Goal: Task Accomplishment & Management: Use online tool/utility

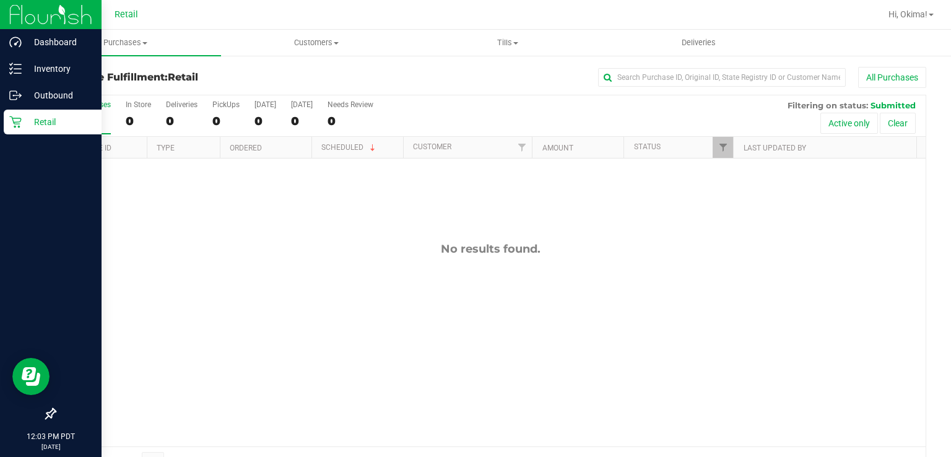
click at [28, 121] on p "Retail" at bounding box center [59, 122] width 74 height 15
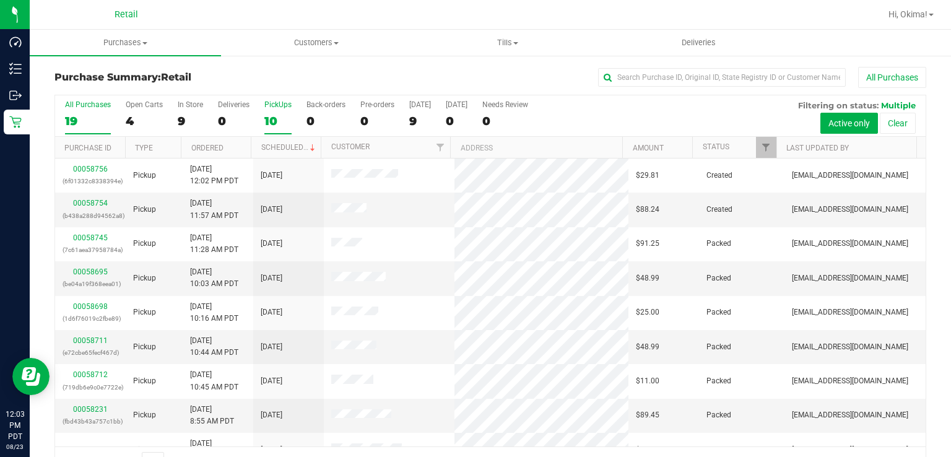
click at [265, 121] on div "10" at bounding box center [277, 121] width 27 height 14
click at [0, 0] on input "PickUps 10" at bounding box center [0, 0] width 0 height 0
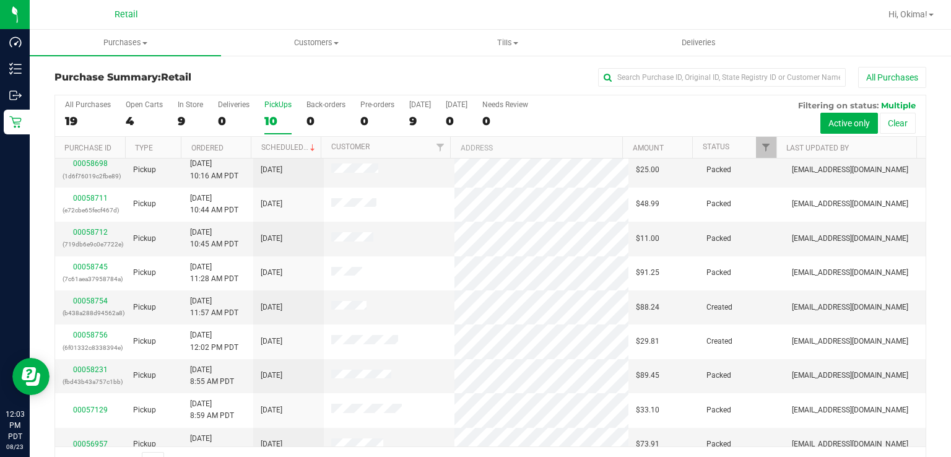
scroll to position [53, 0]
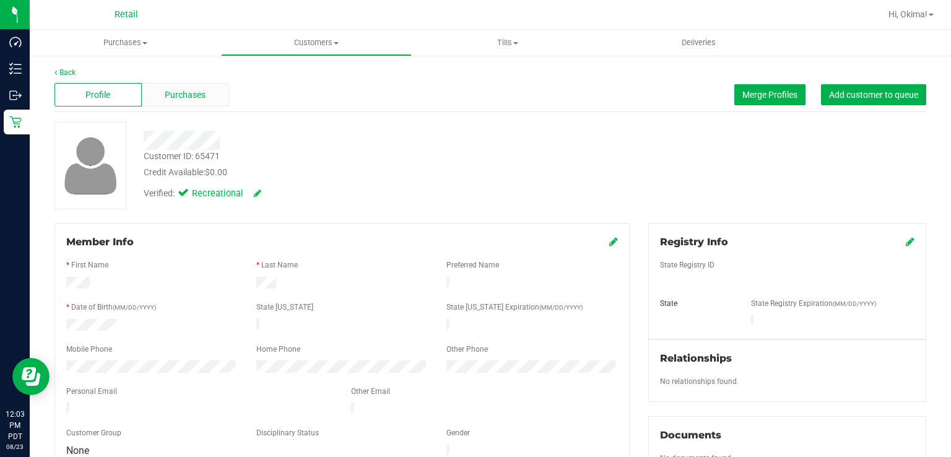
click at [202, 94] on span "Purchases" at bounding box center [185, 95] width 41 height 13
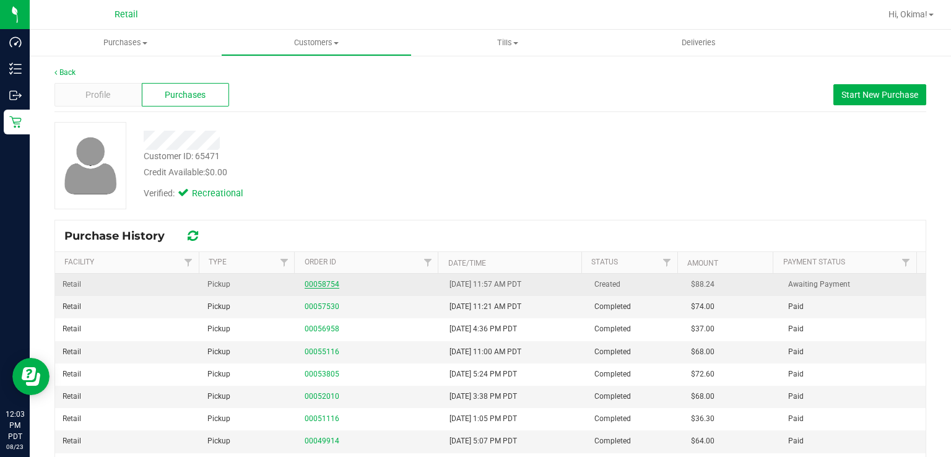
click at [320, 281] on link "00058754" at bounding box center [322, 284] width 35 height 9
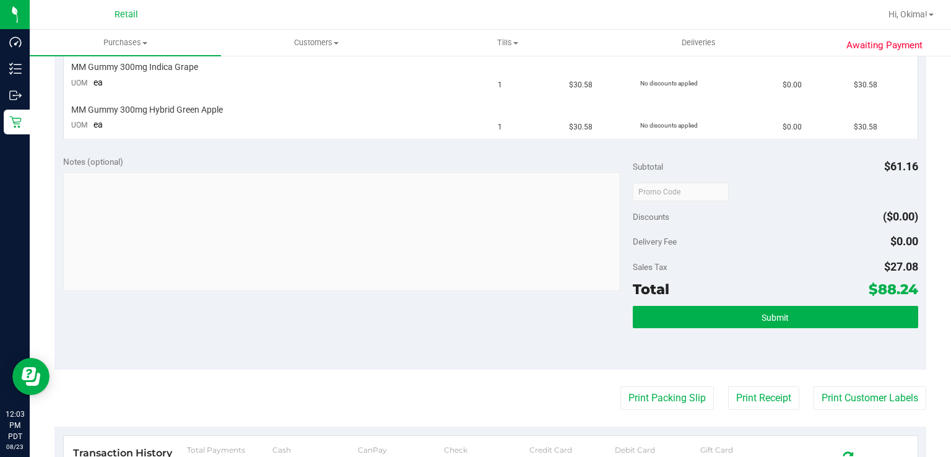
scroll to position [367, 0]
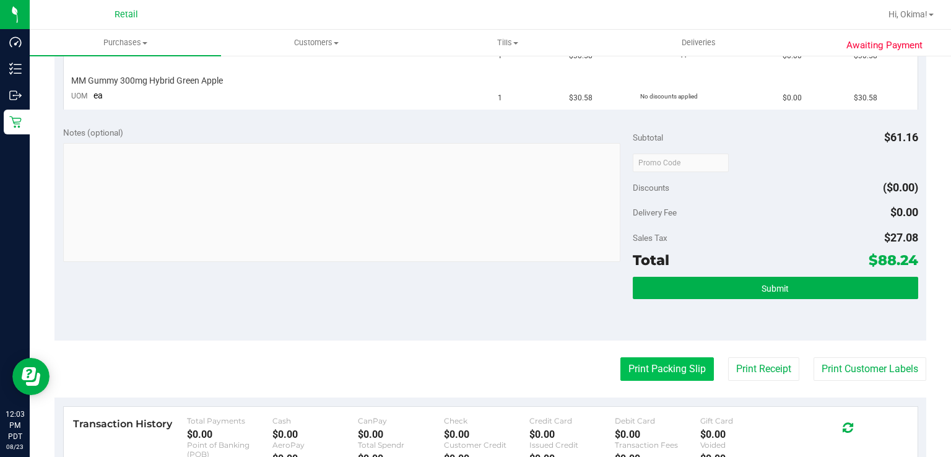
click at [654, 372] on button "Print Packing Slip" at bounding box center [668, 369] width 94 height 24
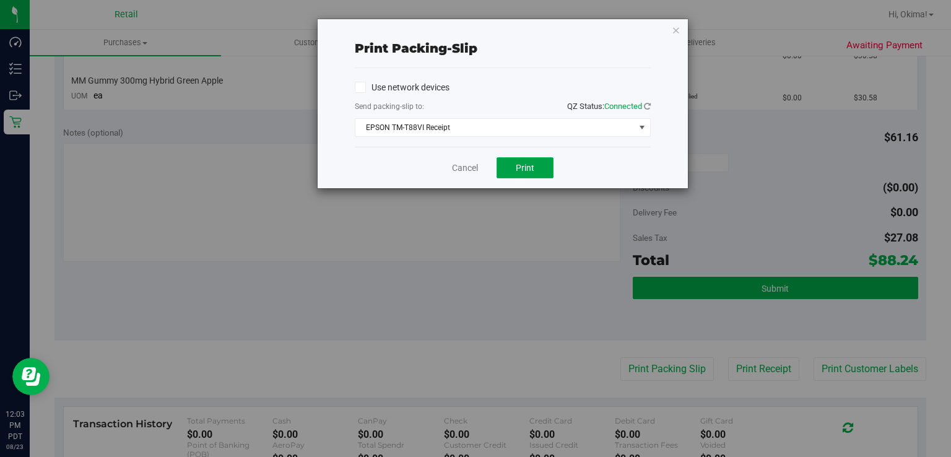
click at [525, 167] on span "Print" at bounding box center [525, 168] width 19 height 10
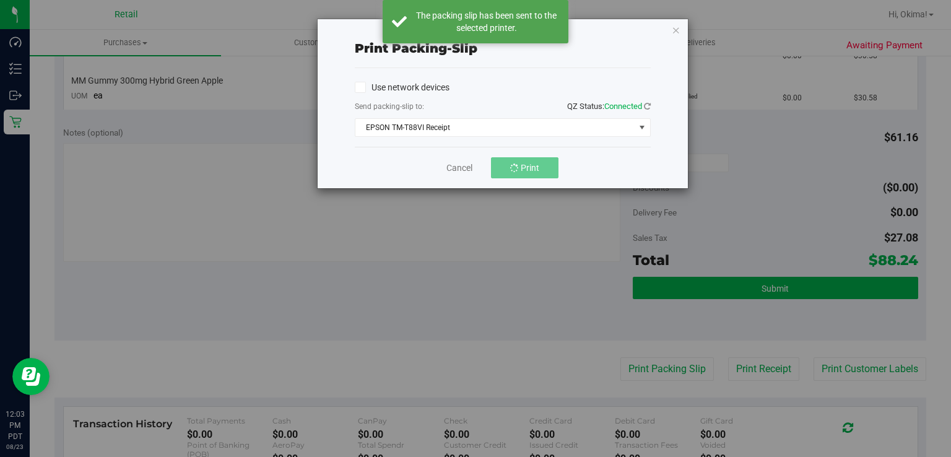
click at [691, 17] on div "Print packing-slip Use network devices Send packing-slip to: QZ Status: Connect…" at bounding box center [480, 228] width 961 height 457
click at [675, 22] on icon "button" at bounding box center [676, 29] width 9 height 15
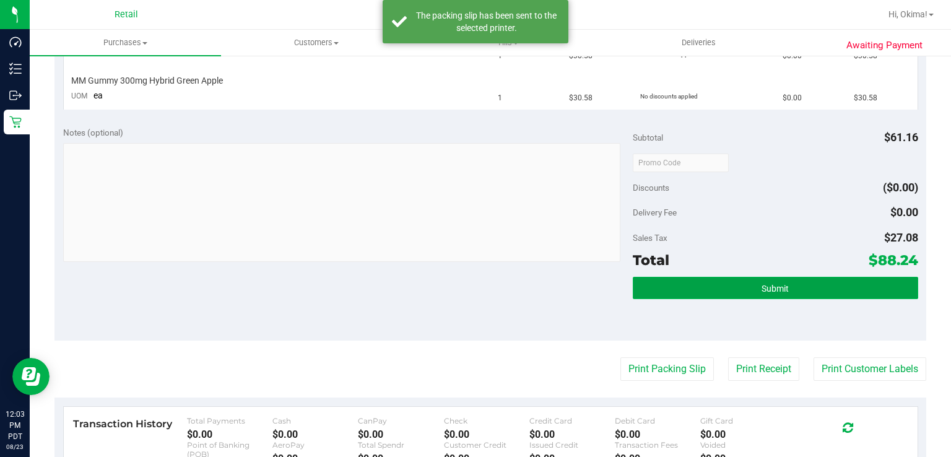
click at [803, 280] on button "Submit" at bounding box center [775, 288] width 285 height 22
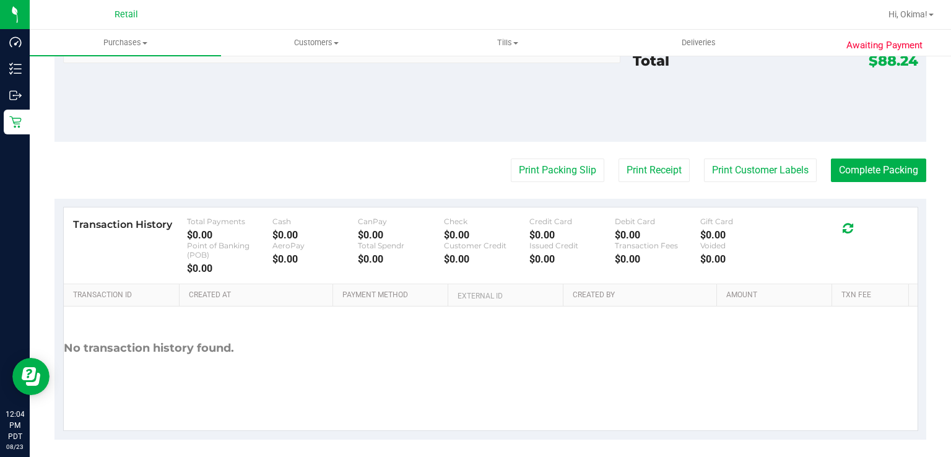
scroll to position [630, 0]
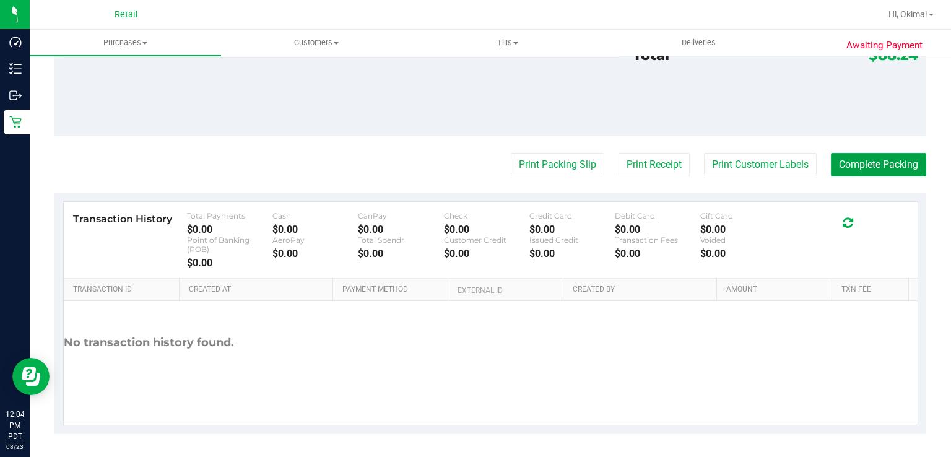
click at [878, 164] on button "Complete Packing" at bounding box center [878, 165] width 95 height 24
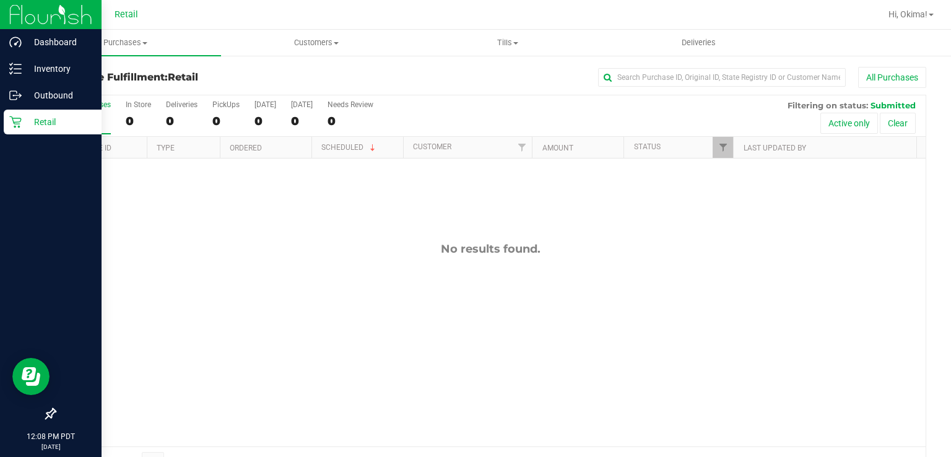
click at [22, 116] on p "Retail" at bounding box center [59, 122] width 74 height 15
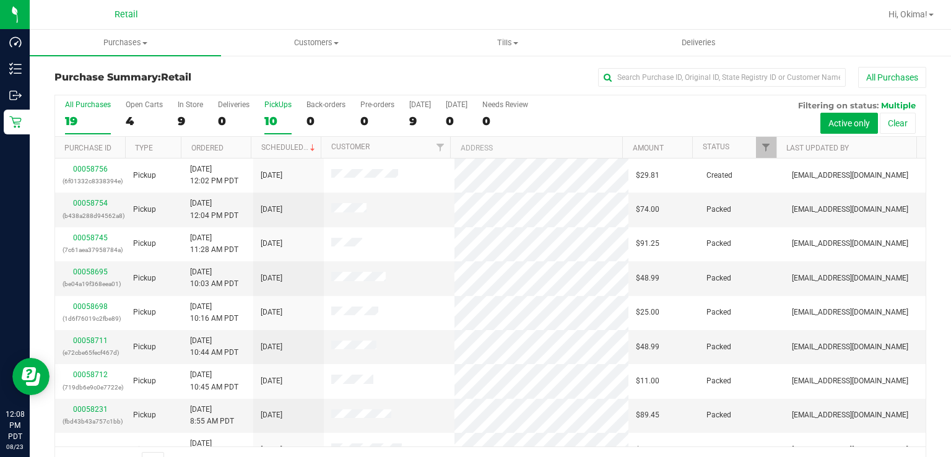
click at [268, 114] on div "10" at bounding box center [277, 121] width 27 height 14
click at [0, 0] on input "PickUps 10" at bounding box center [0, 0] width 0 height 0
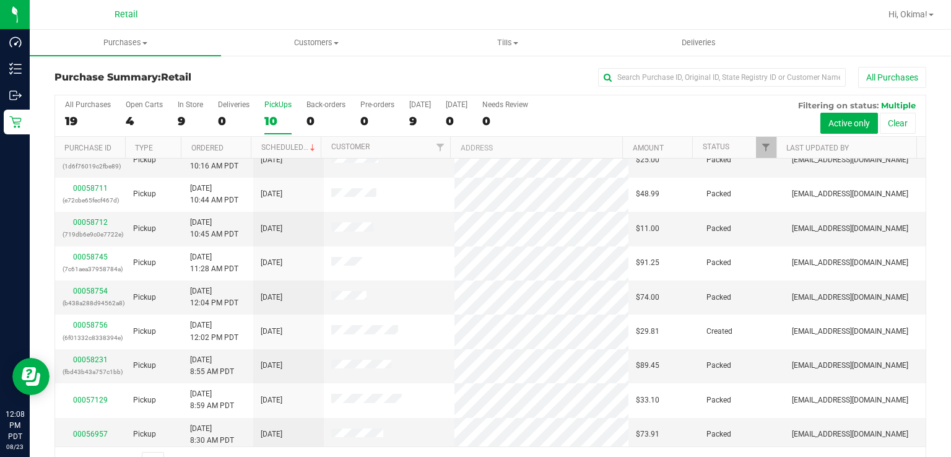
scroll to position [53, 0]
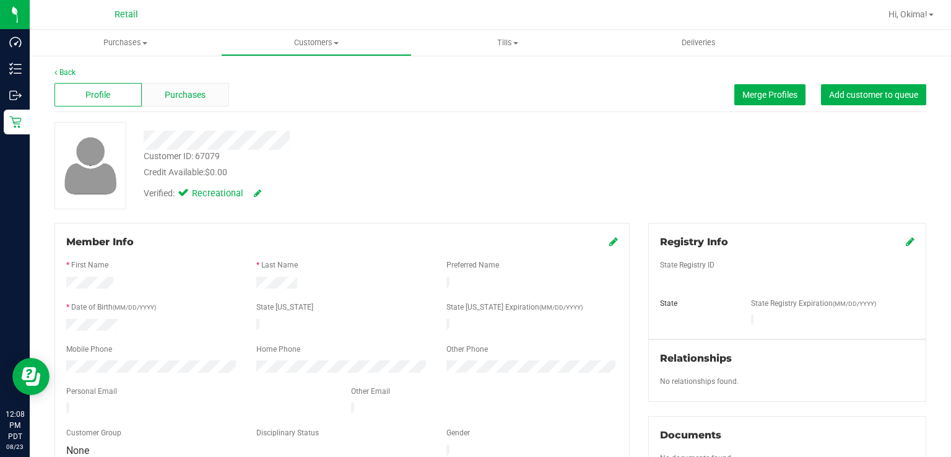
click at [186, 95] on span "Purchases" at bounding box center [185, 95] width 41 height 13
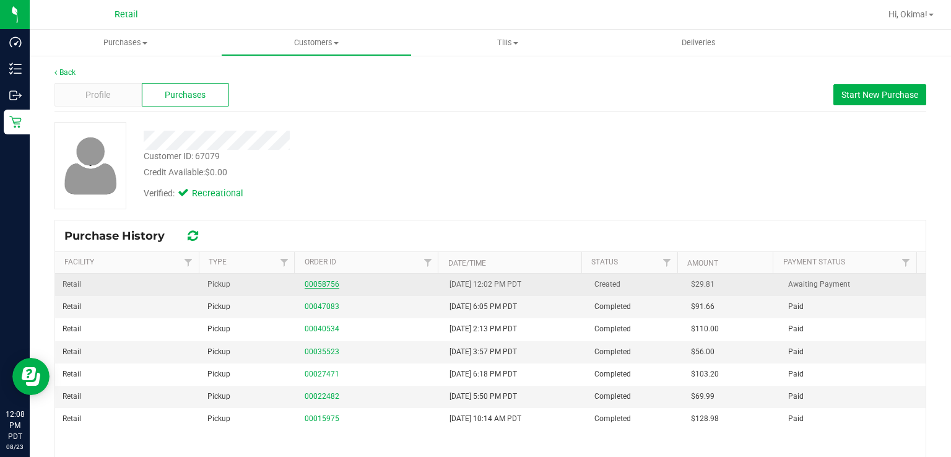
click at [317, 287] on link "00058756" at bounding box center [322, 284] width 35 height 9
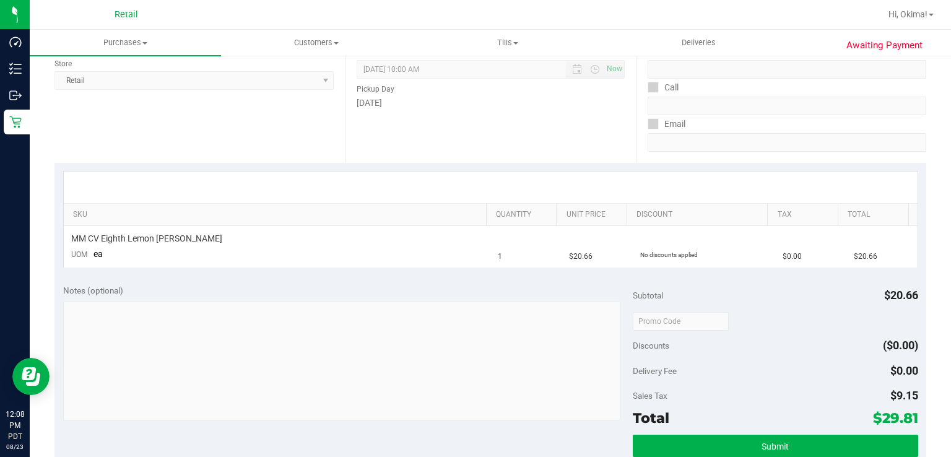
scroll to position [246, 0]
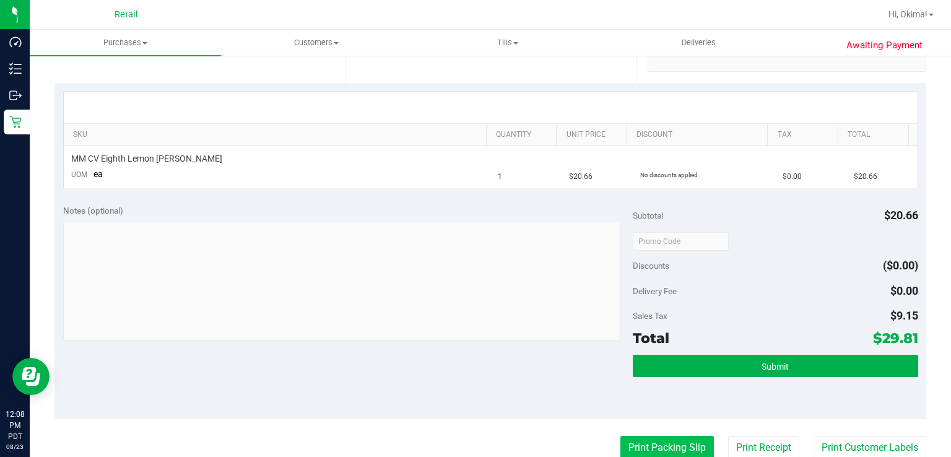
click at [663, 452] on button "Print Packing Slip" at bounding box center [668, 448] width 94 height 24
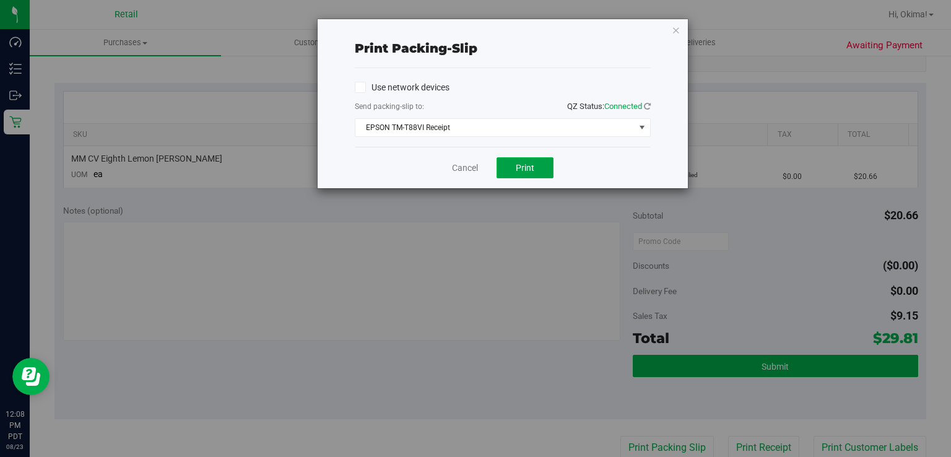
click at [526, 166] on span "Print" at bounding box center [525, 168] width 19 height 10
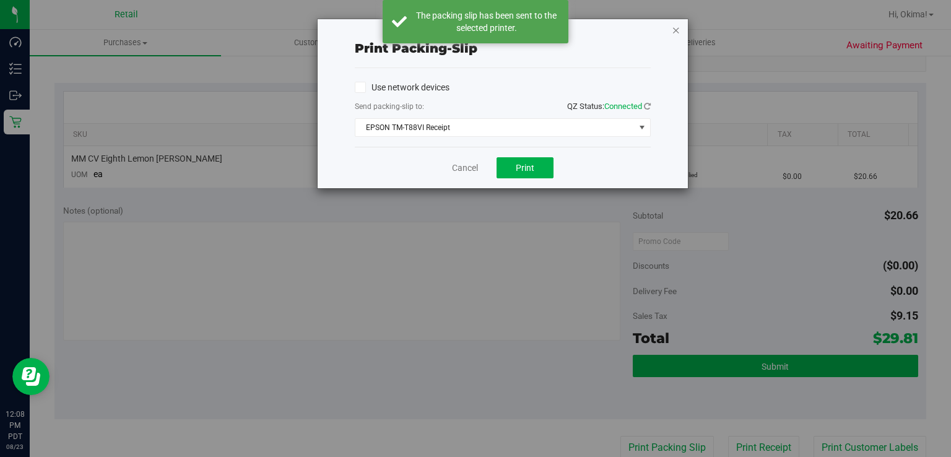
click at [675, 28] on icon "button" at bounding box center [676, 29] width 9 height 15
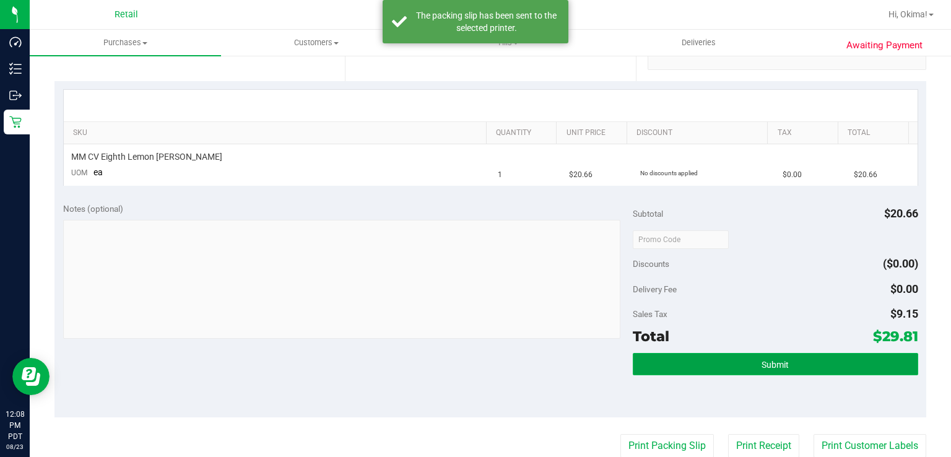
click at [780, 354] on button "Submit" at bounding box center [775, 364] width 285 height 22
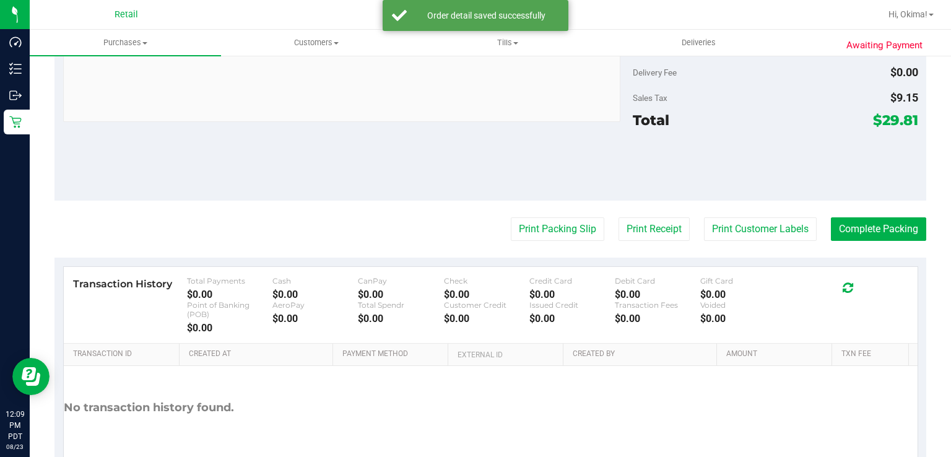
scroll to position [494, 0]
click at [882, 225] on button "Complete Packing" at bounding box center [878, 229] width 95 height 24
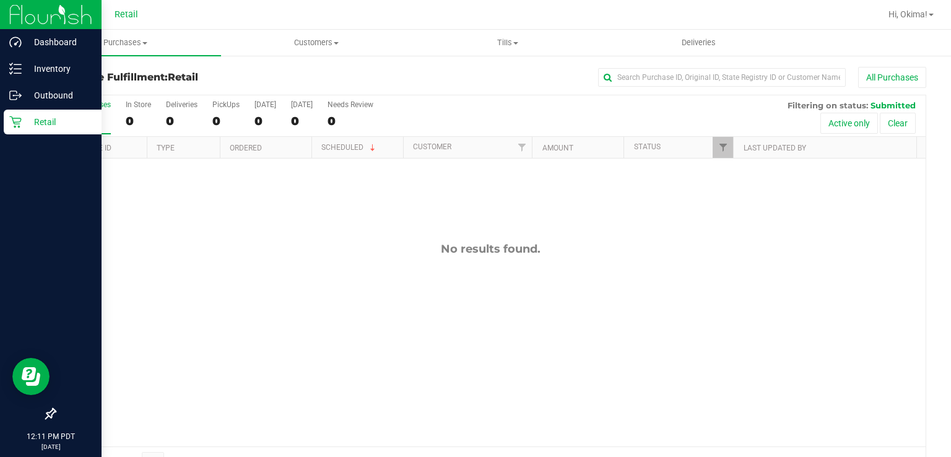
click at [18, 133] on div "Retail" at bounding box center [53, 122] width 98 height 25
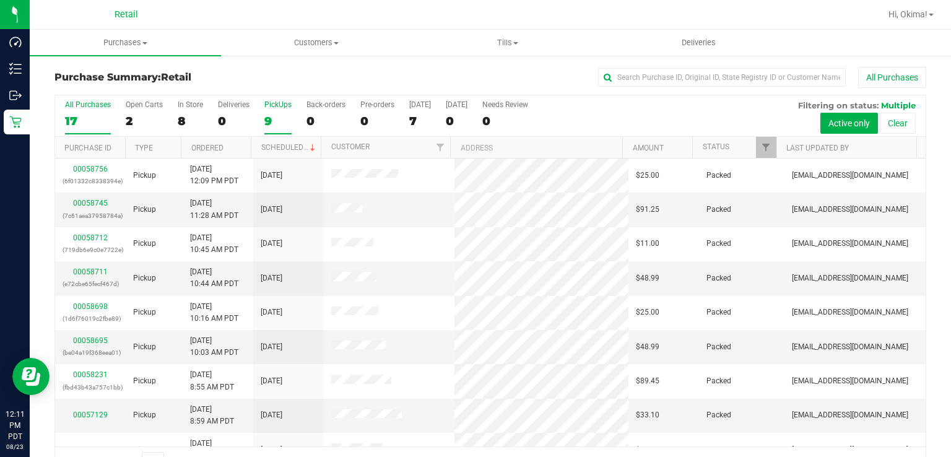
click at [279, 118] on div "9" at bounding box center [277, 121] width 27 height 14
click at [0, 0] on input "PickUps 9" at bounding box center [0, 0] width 0 height 0
click at [194, 126] on div "8" at bounding box center [190, 121] width 25 height 14
click at [0, 0] on input "In Store 8" at bounding box center [0, 0] width 0 height 0
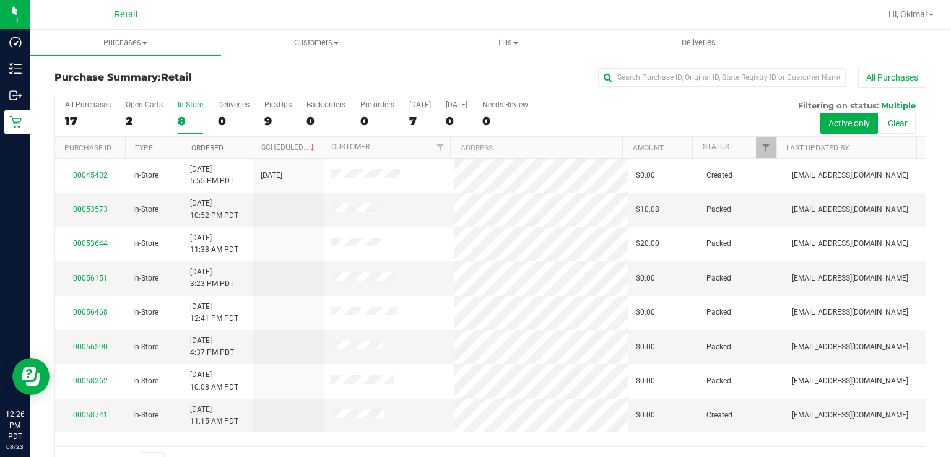
click at [212, 146] on link "Ordered" at bounding box center [207, 148] width 32 height 9
click at [266, 120] on div "9" at bounding box center [277, 121] width 27 height 14
click at [0, 0] on input "PickUps 9" at bounding box center [0, 0] width 0 height 0
